Goal: Task Accomplishment & Management: Complete application form

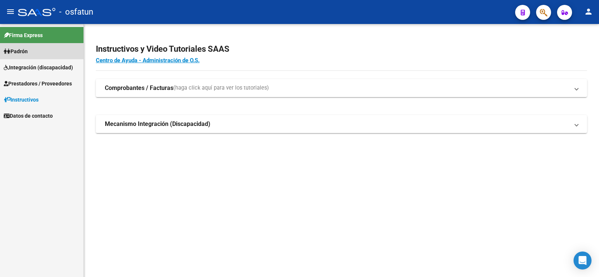
click at [19, 53] on span "Padrón" at bounding box center [16, 51] width 24 height 8
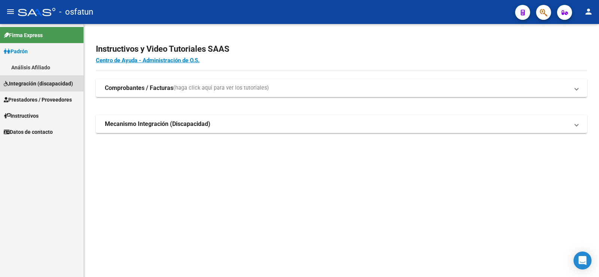
click at [23, 83] on span "Integración (discapacidad)" at bounding box center [38, 83] width 69 height 8
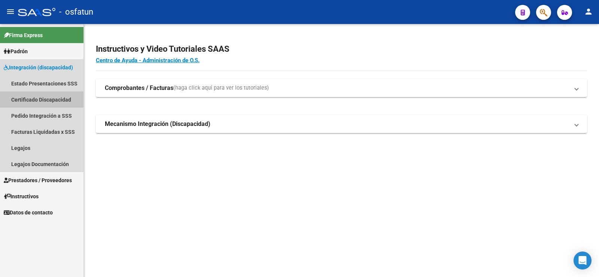
click at [27, 99] on link "Certificado Discapacidad" at bounding box center [41, 99] width 83 height 16
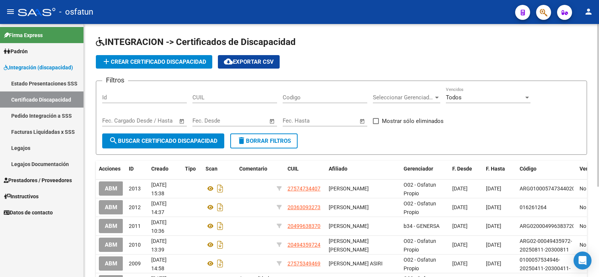
click at [217, 99] on input "CUIL" at bounding box center [234, 97] width 85 height 7
type input "20-59150454-2"
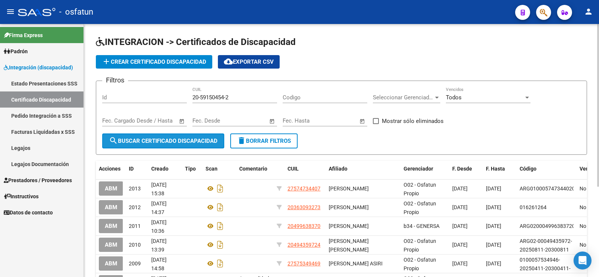
click at [161, 143] on span "search Buscar Certificado Discapacidad" at bounding box center [163, 140] width 109 height 7
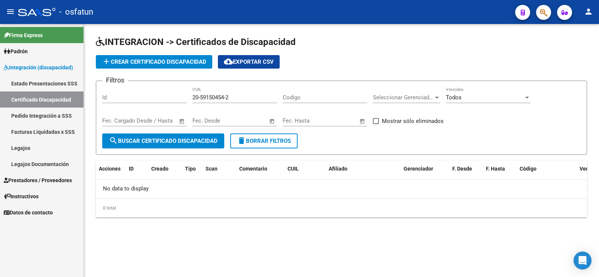
click at [171, 61] on span "add Crear Certificado Discapacidad" at bounding box center [154, 61] width 104 height 7
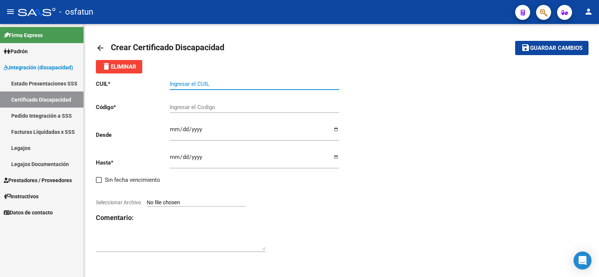
click at [186, 86] on input "Ingresar el CUIL" at bounding box center [255, 84] width 170 height 7
type input "20-59150454-2"
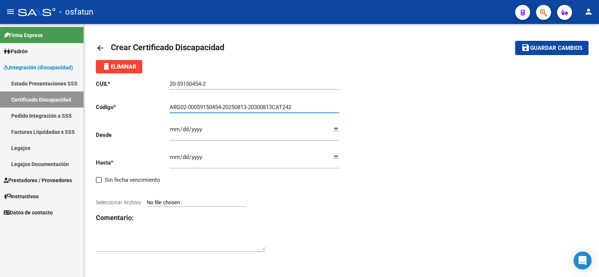
type input "ARG02-00059150454-20250813-20300813CAT242"
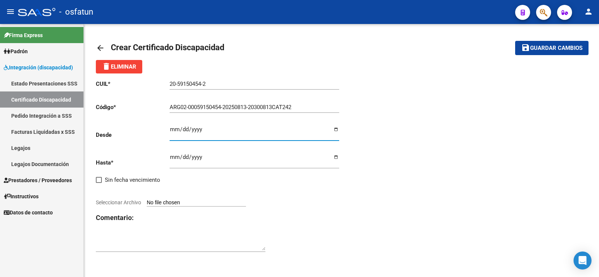
click at [515, 41] on button "save Guardar cambios" at bounding box center [551, 48] width 73 height 14
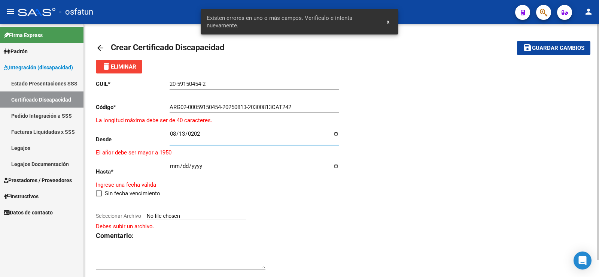
type input "[DATE]"
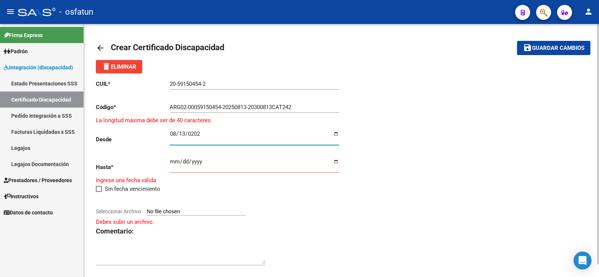
click at [190, 107] on input "ARG02-00059150454-20250813-20300813CAT242" at bounding box center [255, 107] width 170 height 7
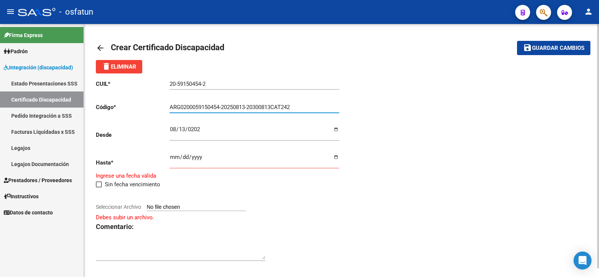
type input "ARG0200059150454-20250813-20300813CAT242"
click at [167, 158] on p "Hasta *" at bounding box center [133, 162] width 74 height 8
click at [170, 158] on input "Ingresar fec. Hasta" at bounding box center [255, 160] width 170 height 12
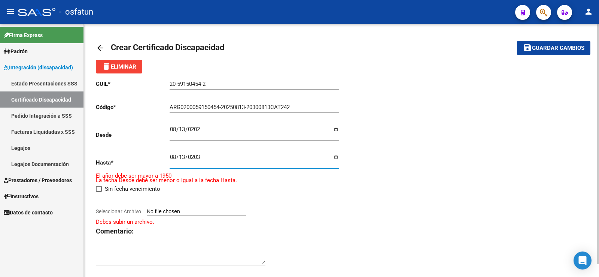
type input "[DATE]"
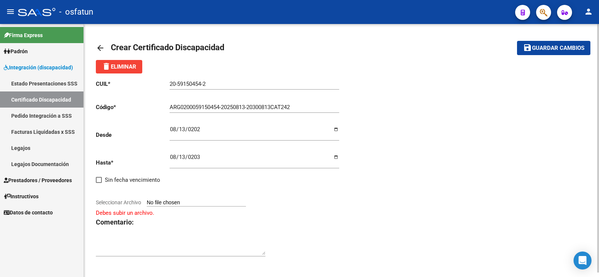
click at [209, 202] on input "Seleccionar Archivo" at bounding box center [196, 202] width 99 height 7
type input "C:\fakepath\CUD [PERSON_NAME] .pdf"
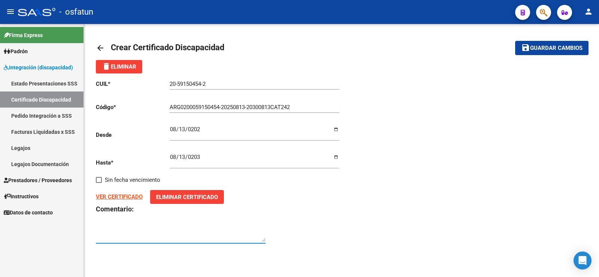
click at [197, 236] on textarea at bounding box center [181, 234] width 170 height 15
type textarea "f"
type textarea "FICHA PENDIENTE"
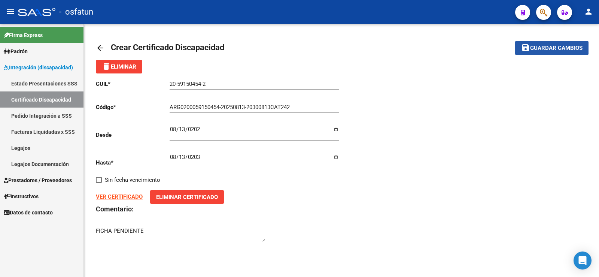
click at [555, 46] on span "Guardar cambios" at bounding box center [556, 48] width 52 height 7
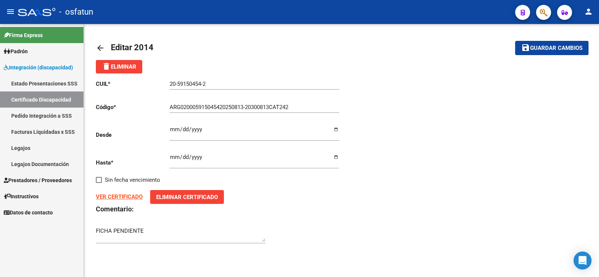
click at [130, 194] on strong "VER CERTIFICADO" at bounding box center [119, 196] width 47 height 7
